Goal: Task Accomplishment & Management: Use online tool/utility

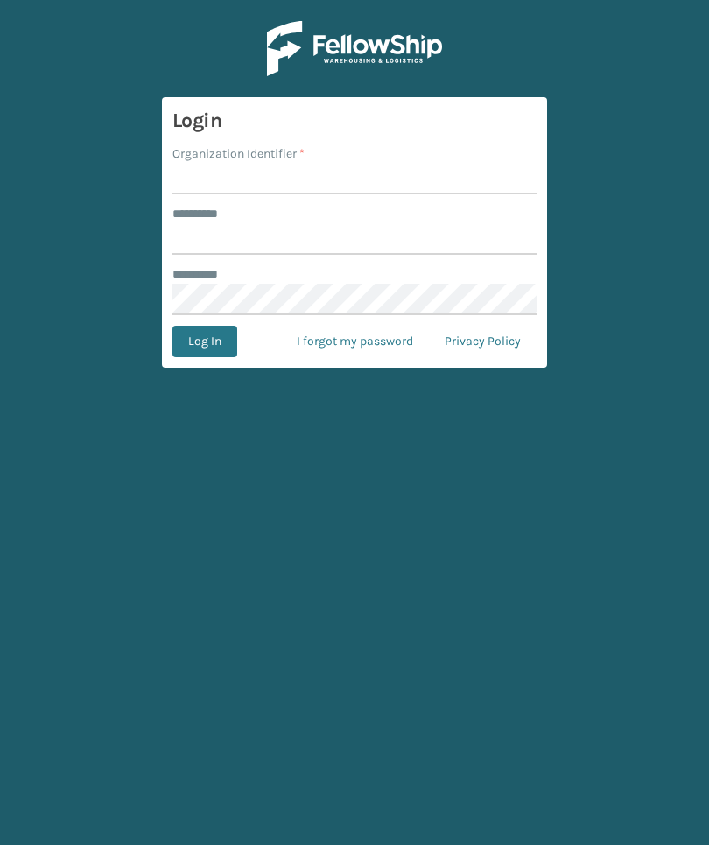
click at [491, 183] on input "Organization Identifier *" at bounding box center [355, 179] width 364 height 32
type input "[PERSON_NAME]"
click at [458, 249] on input "******** *" at bounding box center [355, 239] width 364 height 32
type input "******"
click at [204, 341] on button "Log In" at bounding box center [205, 342] width 65 height 32
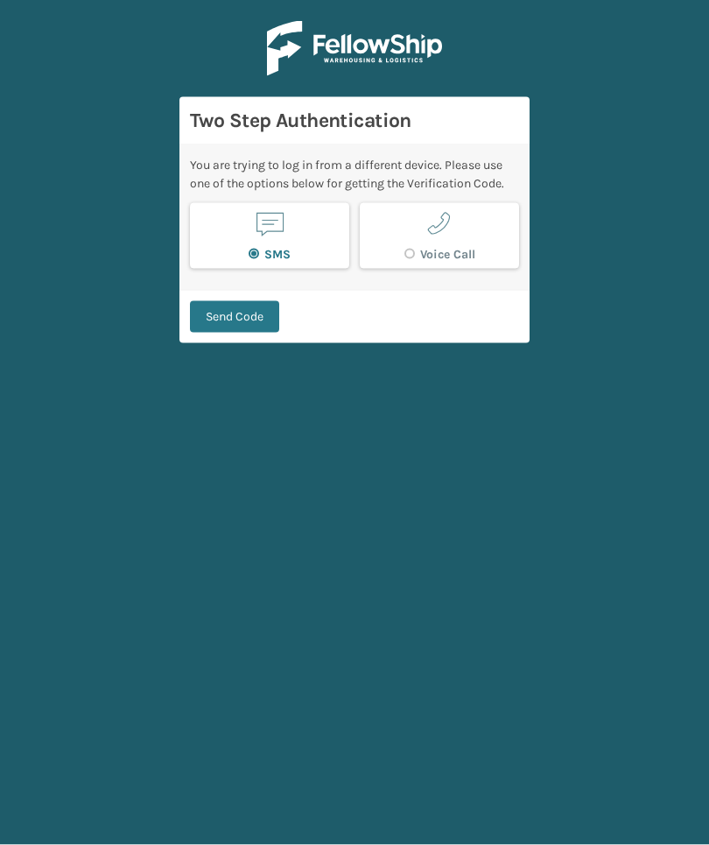
click at [240, 301] on button "Send Code" at bounding box center [234, 317] width 89 height 32
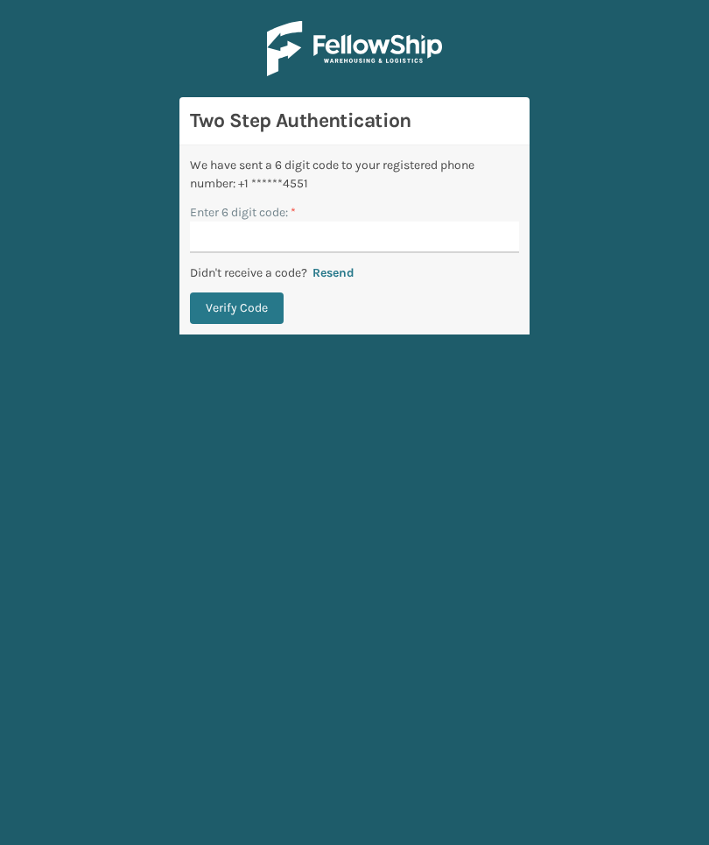
click at [483, 222] on input "Enter 6 digit code: *" at bounding box center [354, 238] width 329 height 32
type input "259344"
click at [236, 292] on button "Verify Code" at bounding box center [237, 308] width 94 height 32
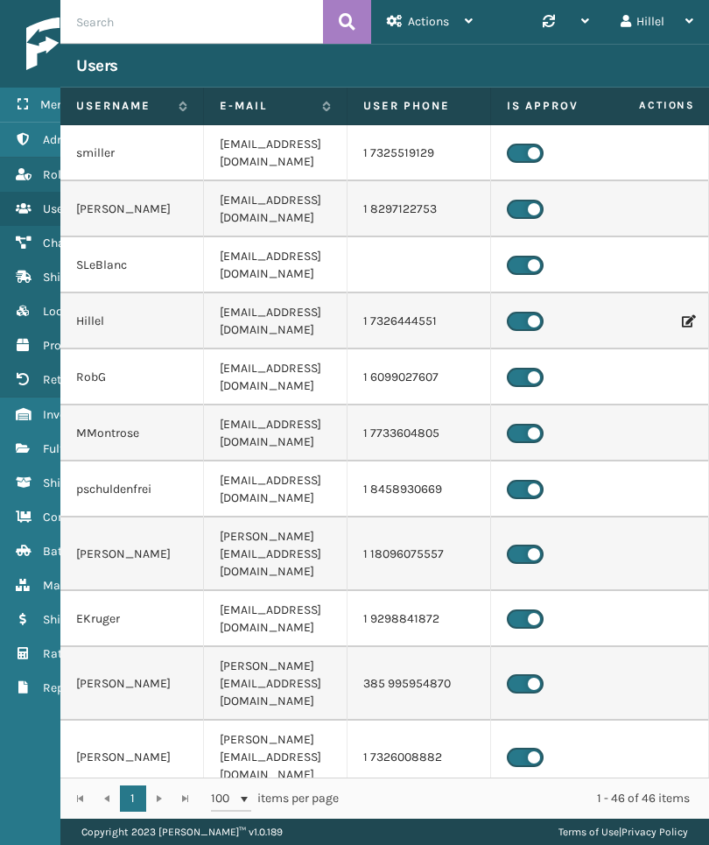
click at [27, 448] on icon at bounding box center [23, 448] width 14 height 12
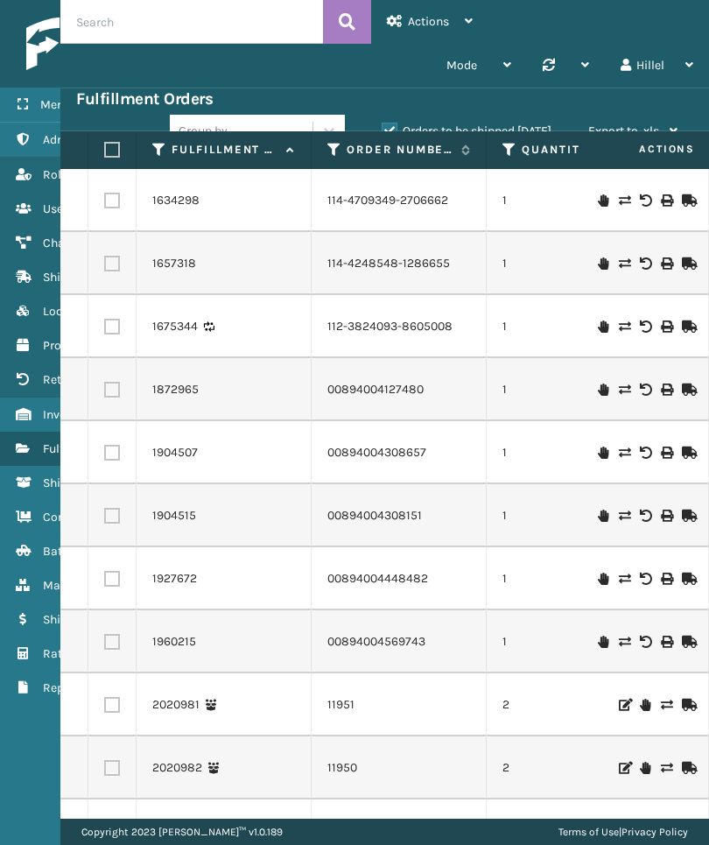
click at [329, 155] on icon at bounding box center [334, 150] width 14 height 16
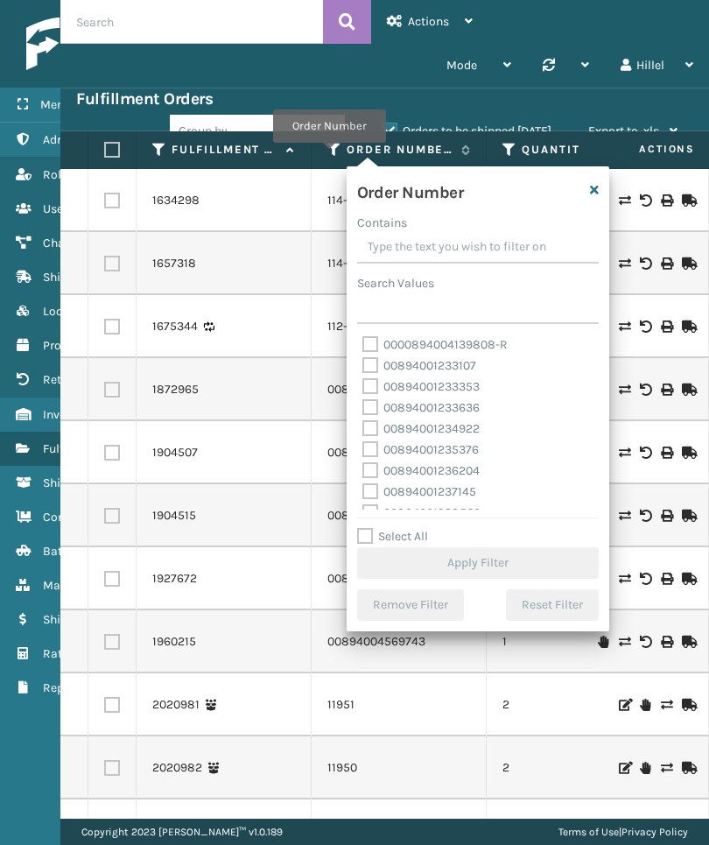
click at [151, 159] on th "Fulfillment Order Id" at bounding box center [224, 150] width 175 height 38
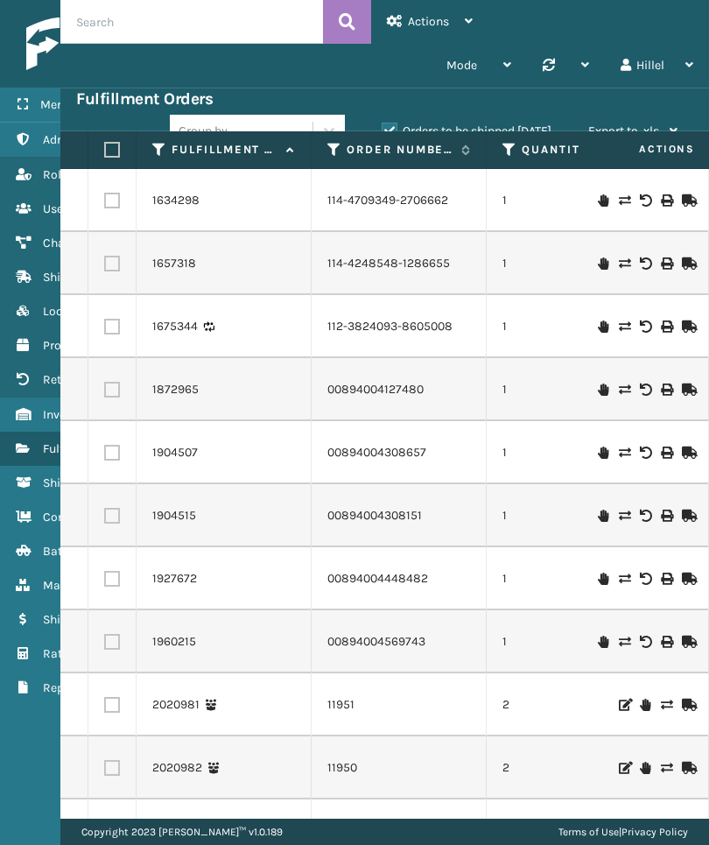
click at [156, 155] on icon at bounding box center [159, 150] width 14 height 16
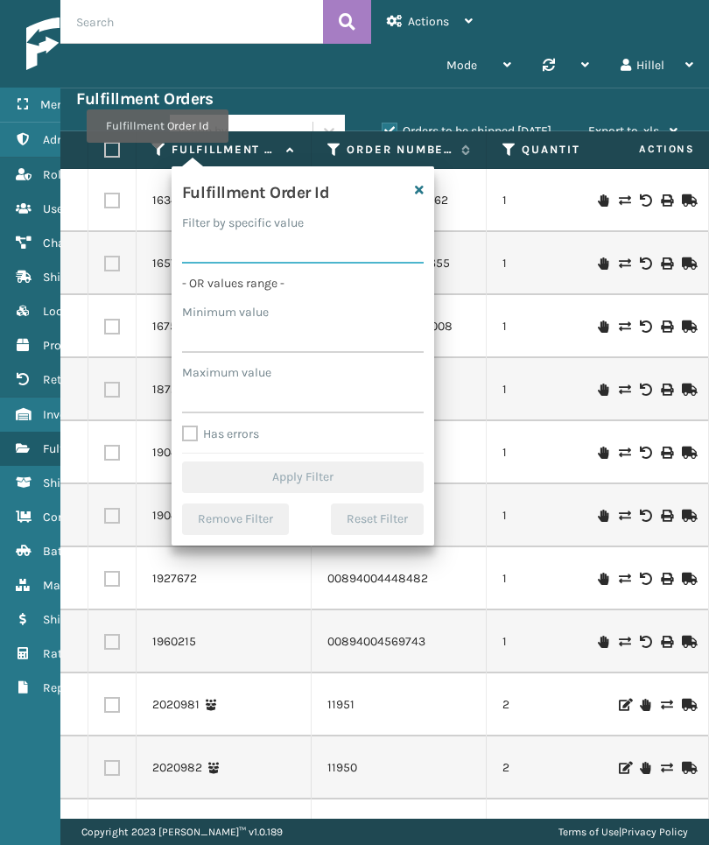
click at [320, 246] on input "Filter by specific value" at bounding box center [303, 248] width 242 height 32
paste input "2076958"
type input "2076958"
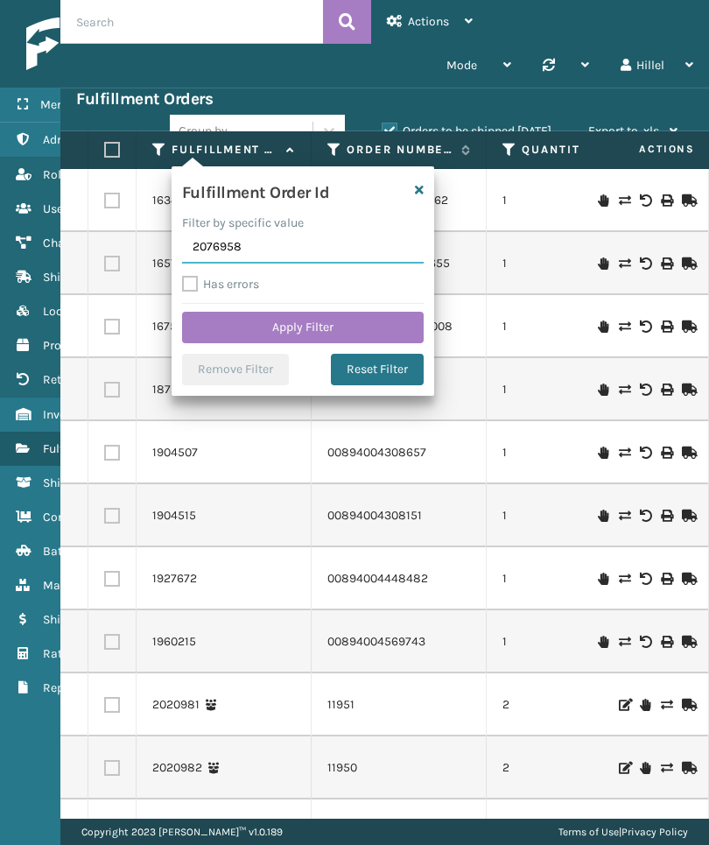
click at [398, 324] on button "Apply Filter" at bounding box center [303, 328] width 242 height 32
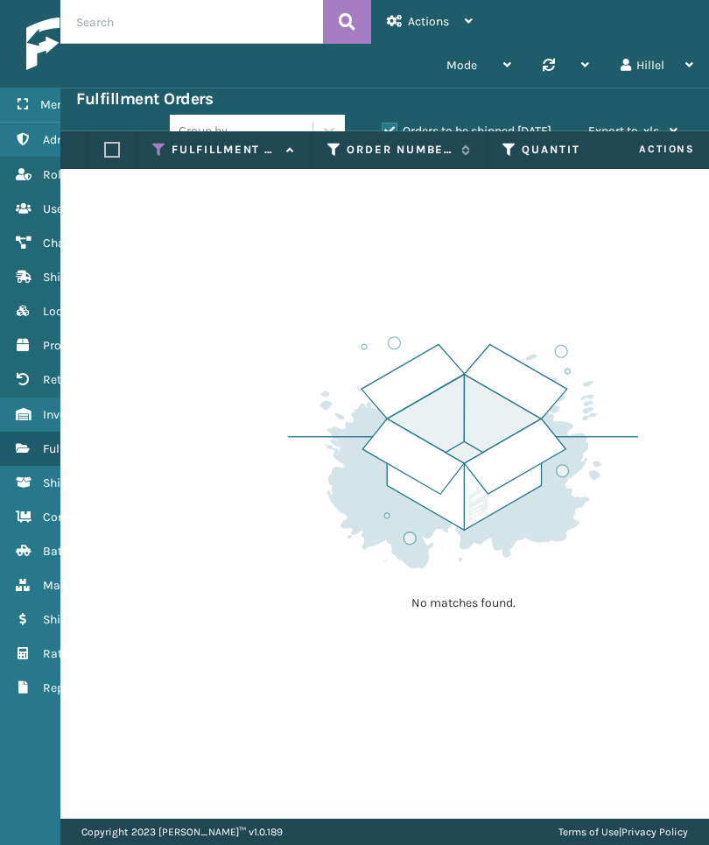
click at [521, 119] on div "Group by Orders to be shipped [DATE] Export to .xls Use ship by date Starting s…" at bounding box center [432, 131] width 524 height 44
click at [510, 130] on label "Orders to be shipped [DATE]" at bounding box center [467, 130] width 170 height 15
click at [383, 130] on input "Orders to be shipped [DATE]" at bounding box center [382, 126] width 1 height 11
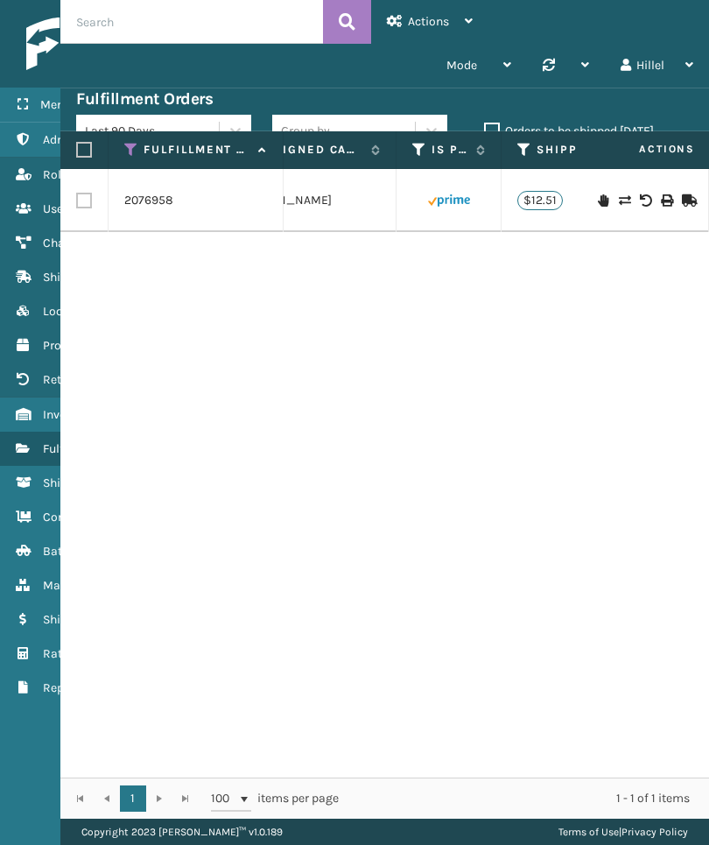
scroll to position [0, 2224]
click at [661, 205] on icon at bounding box center [666, 200] width 11 height 12
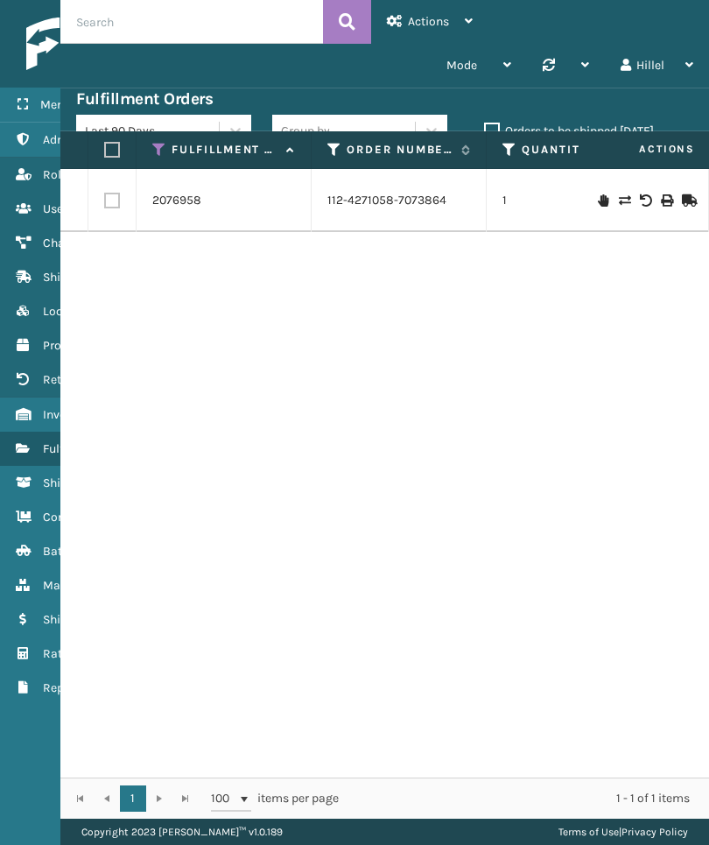
click at [667, 203] on icon at bounding box center [666, 200] width 11 height 12
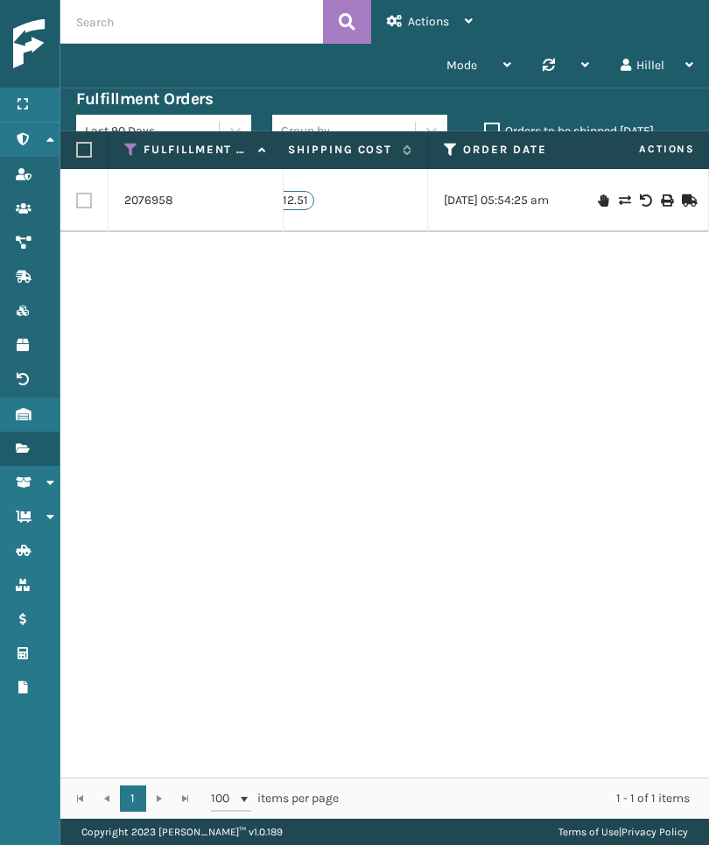
click at [152, 202] on link "2076958" at bounding box center [148, 201] width 49 height 18
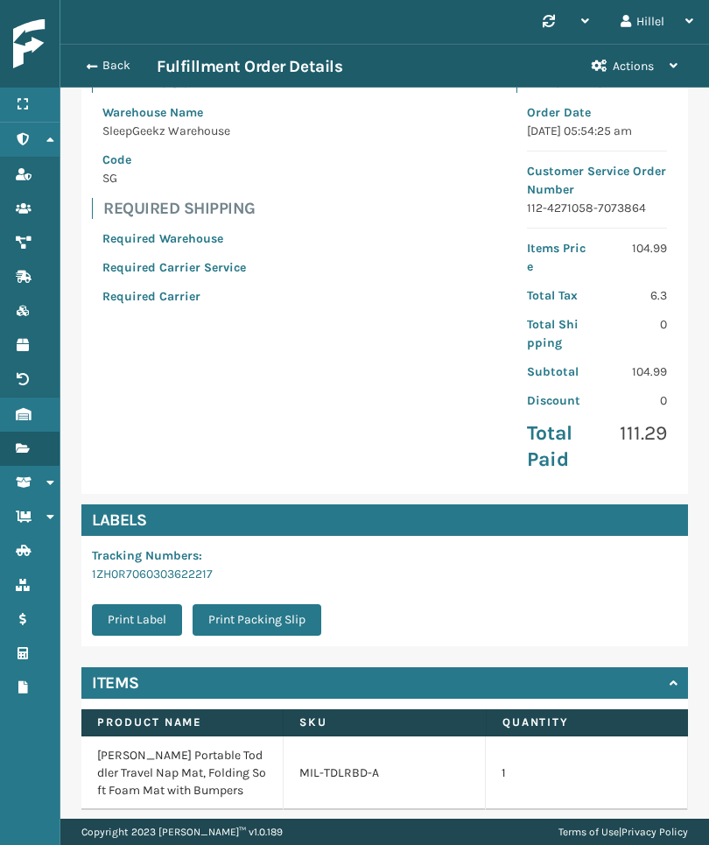
click at [633, 683] on div "Items" at bounding box center [384, 683] width 607 height 32
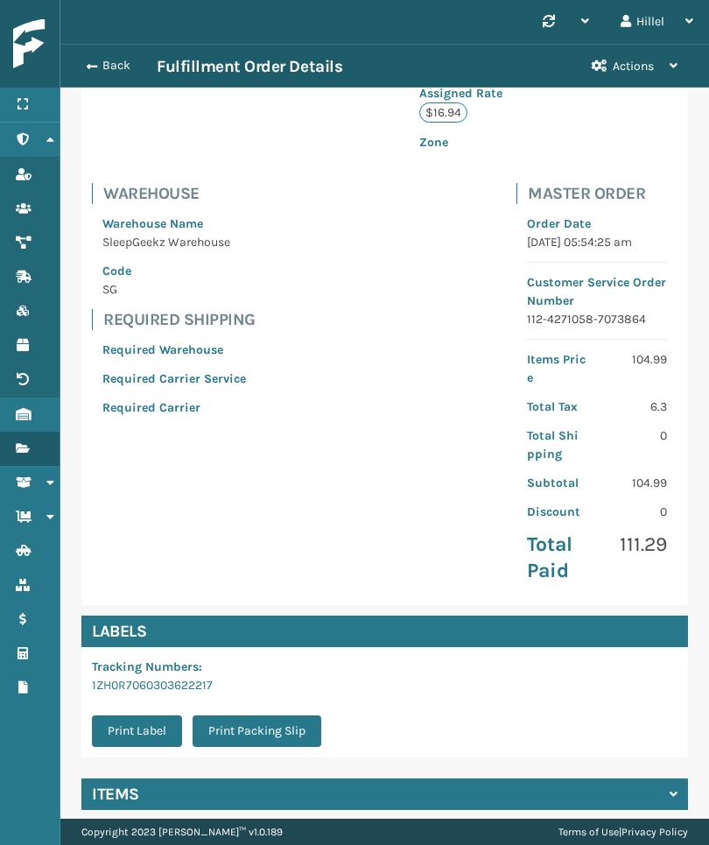
click at [678, 831] on div "View Activity" at bounding box center [384, 847] width 607 height 32
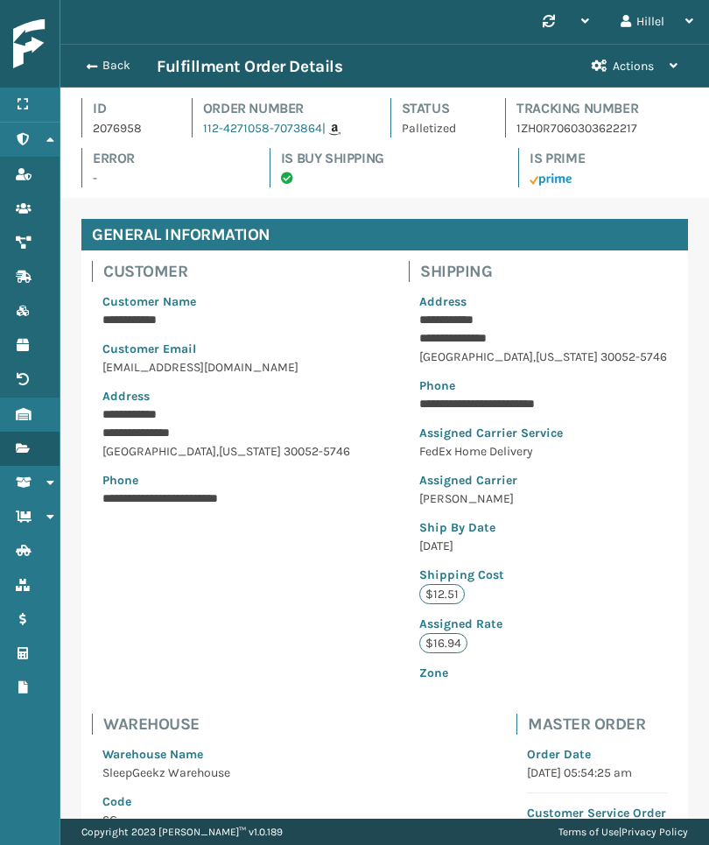
click at [117, 58] on button "Back" at bounding box center [116, 66] width 81 height 16
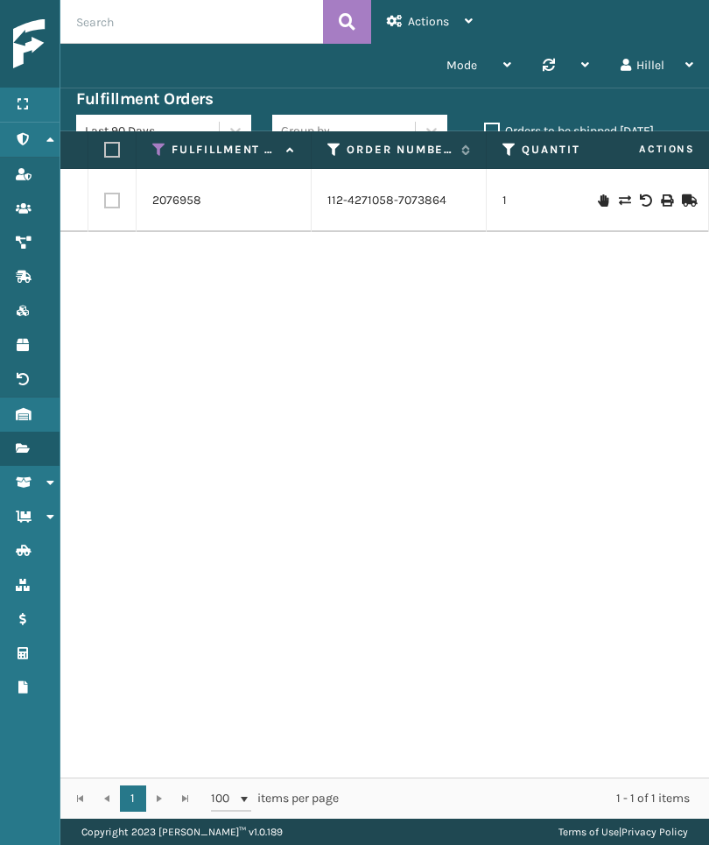
click at [665, 62] on div "Hillel" at bounding box center [657, 66] width 73 height 44
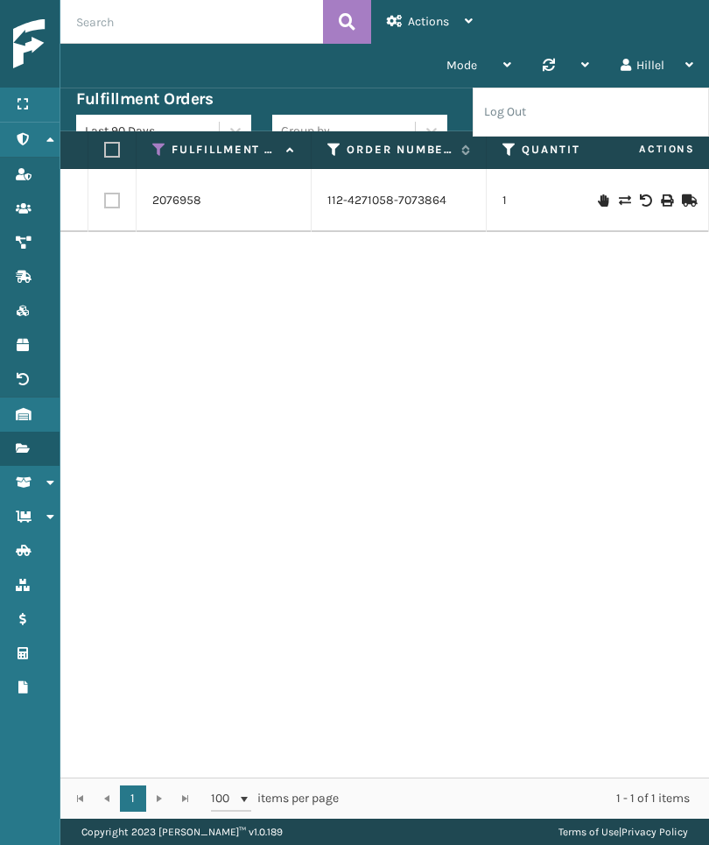
click at [630, 116] on li "Log Out" at bounding box center [591, 111] width 235 height 47
